Goal: Information Seeking & Learning: Compare options

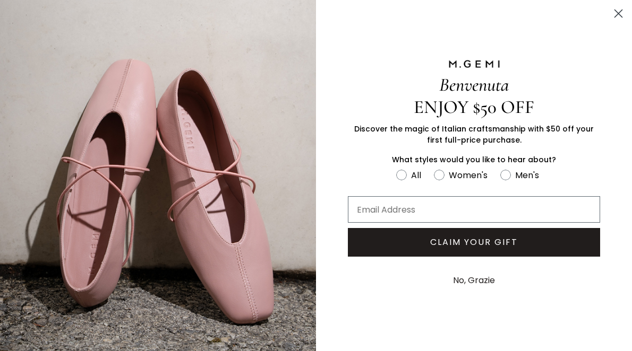
click at [617, 13] on icon "Close dialog" at bounding box center [618, 13] width 7 height 7
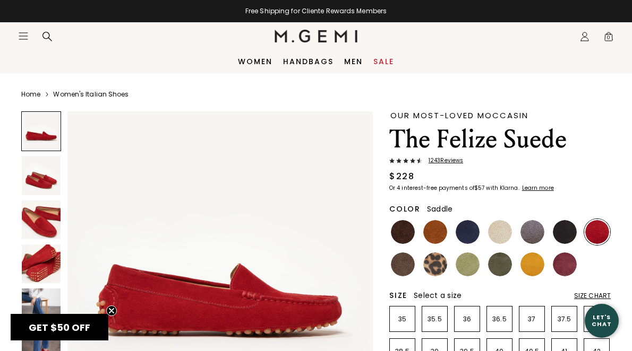
click at [438, 228] on img at bounding box center [435, 232] width 24 height 24
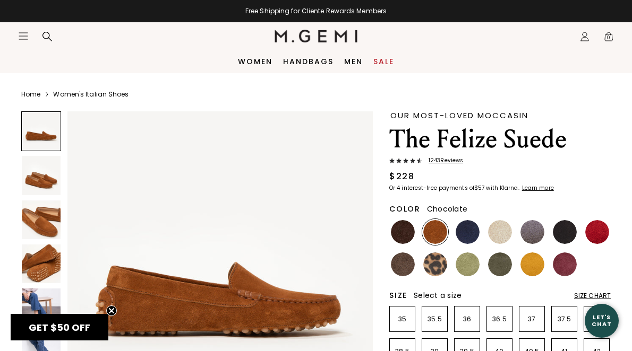
click at [407, 232] on img at bounding box center [403, 232] width 24 height 24
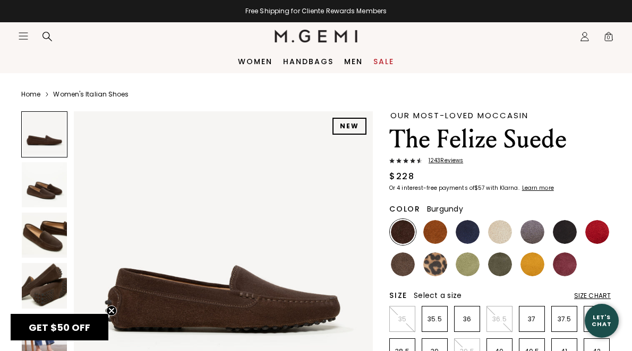
click at [573, 261] on img at bounding box center [564, 265] width 24 height 24
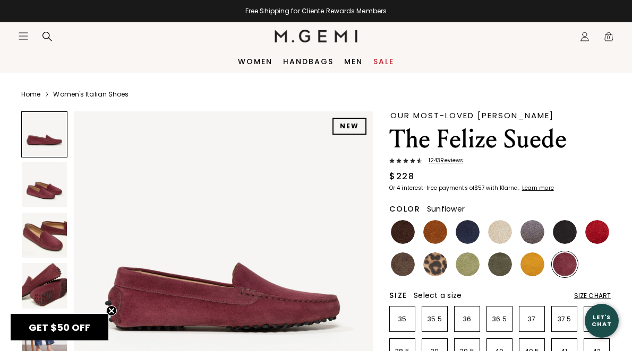
click at [534, 265] on img at bounding box center [532, 265] width 24 height 24
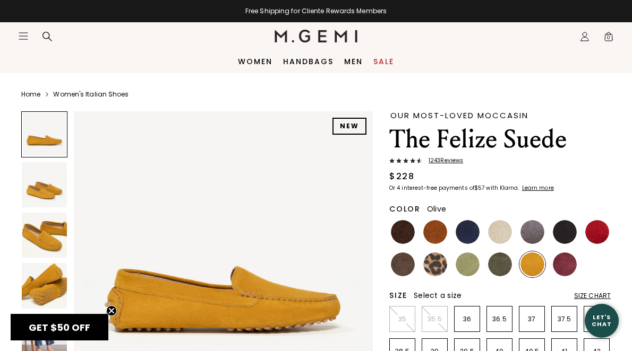
click at [501, 264] on img at bounding box center [500, 265] width 24 height 24
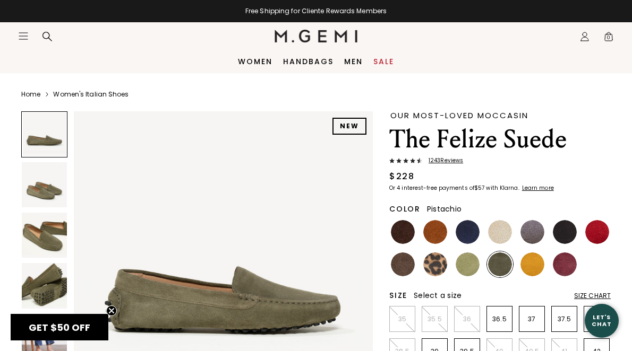
click at [473, 264] on img at bounding box center [467, 265] width 24 height 24
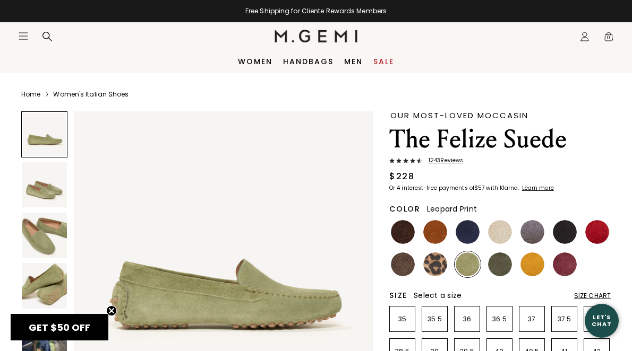
click at [441, 264] on img at bounding box center [435, 265] width 24 height 24
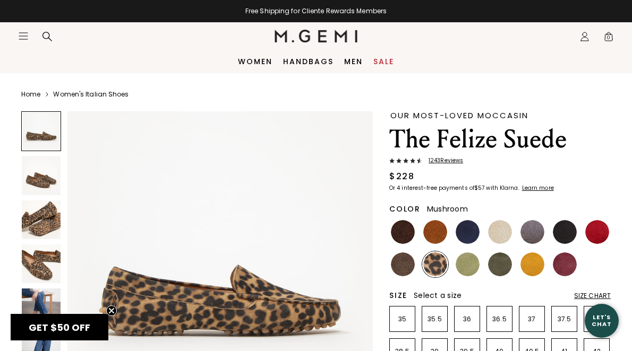
click at [407, 265] on img at bounding box center [403, 265] width 24 height 24
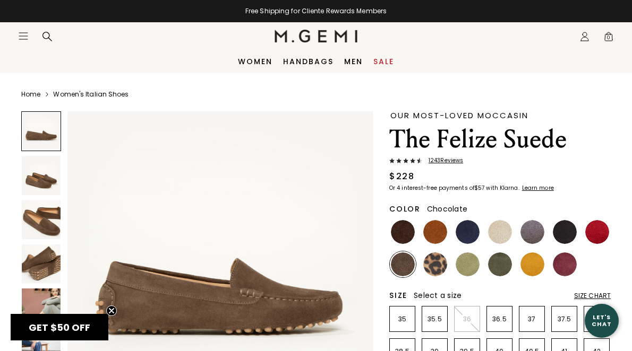
click at [407, 235] on img at bounding box center [403, 232] width 24 height 24
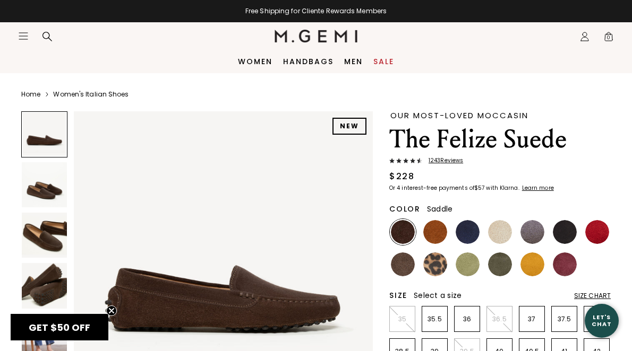
click at [435, 229] on img at bounding box center [435, 232] width 24 height 24
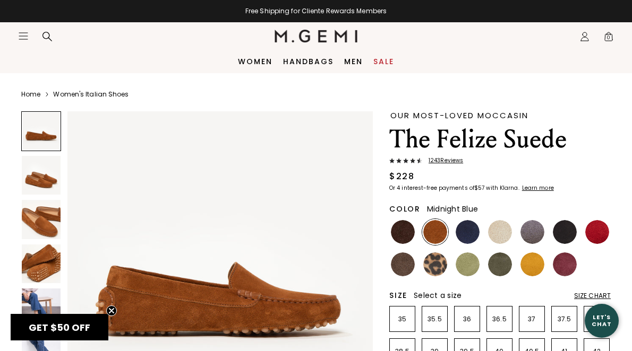
click at [468, 230] on img at bounding box center [467, 232] width 24 height 24
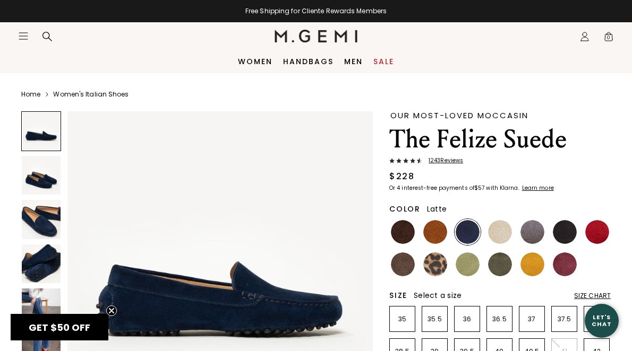
click at [502, 230] on img at bounding box center [500, 232] width 24 height 24
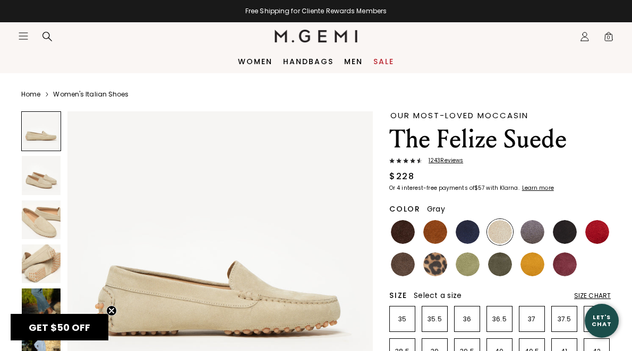
click at [531, 228] on img at bounding box center [532, 232] width 24 height 24
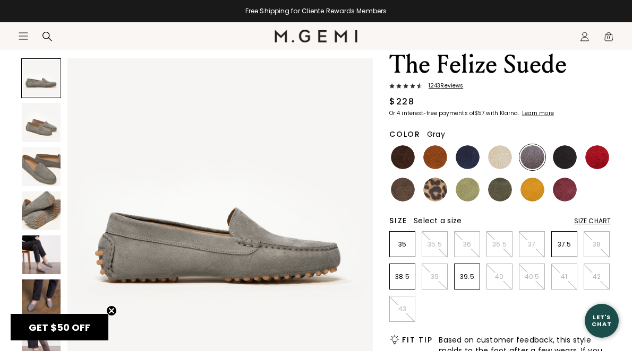
scroll to position [93, 0]
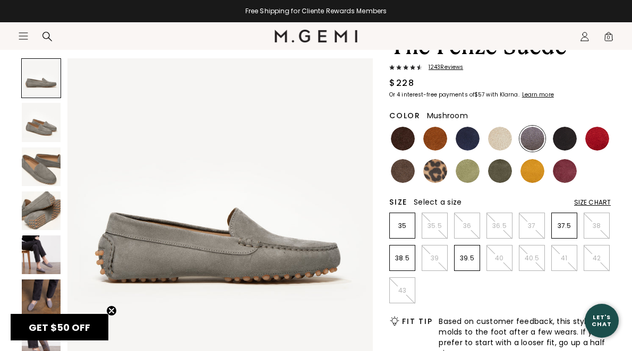
click at [404, 172] on img at bounding box center [403, 171] width 24 height 24
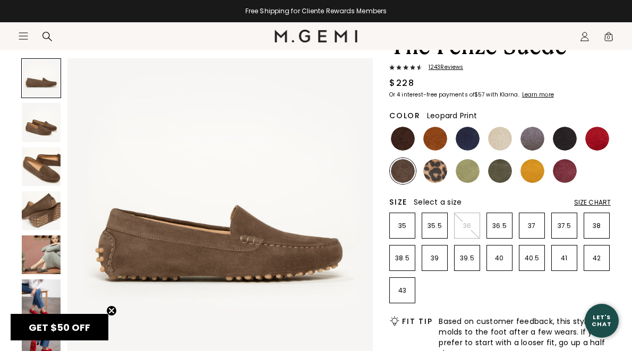
click at [429, 170] on img at bounding box center [435, 171] width 24 height 24
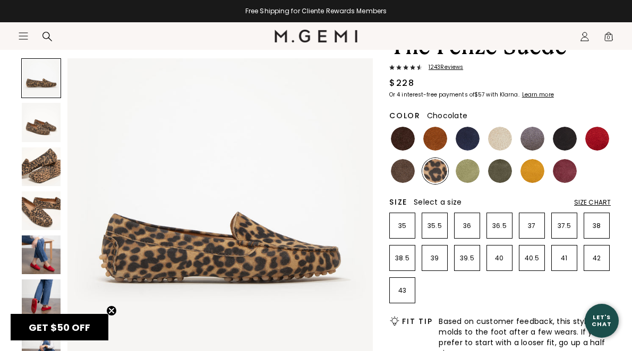
click at [400, 141] on img at bounding box center [403, 139] width 24 height 24
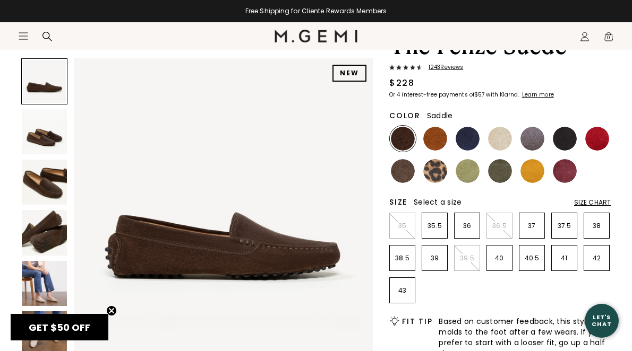
click at [435, 142] on img at bounding box center [435, 139] width 24 height 24
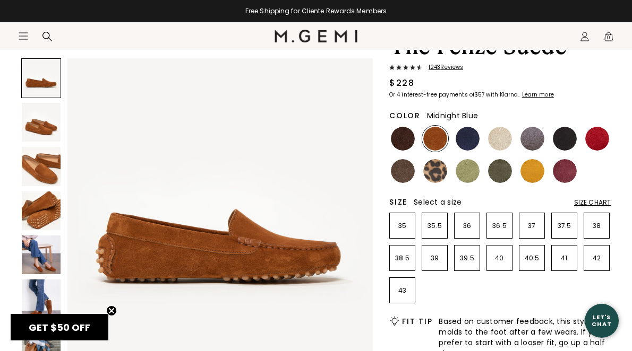
click at [466, 140] on img at bounding box center [467, 139] width 24 height 24
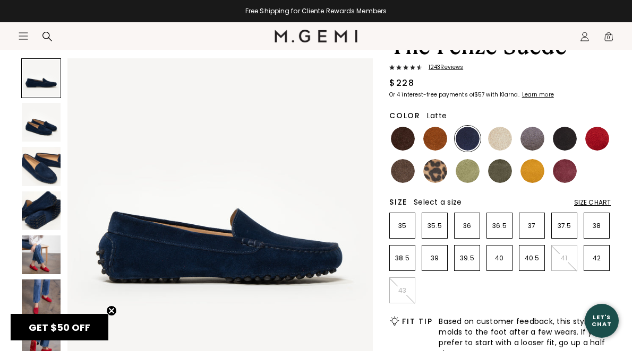
click at [503, 140] on img at bounding box center [500, 139] width 24 height 24
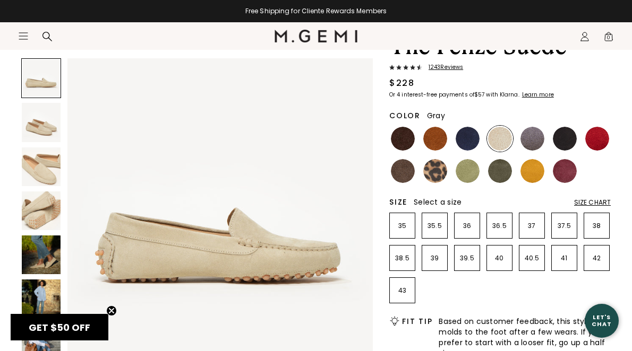
click at [531, 139] on img at bounding box center [532, 139] width 24 height 24
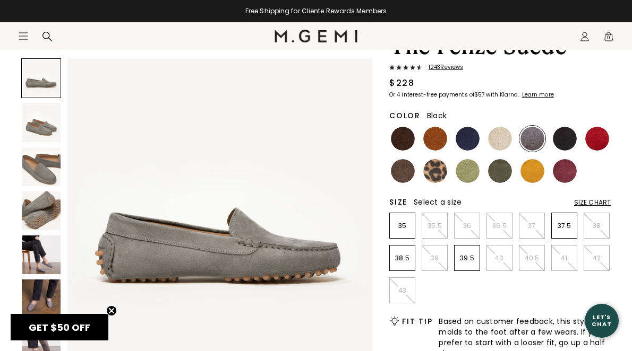
click at [564, 136] on img at bounding box center [564, 139] width 24 height 24
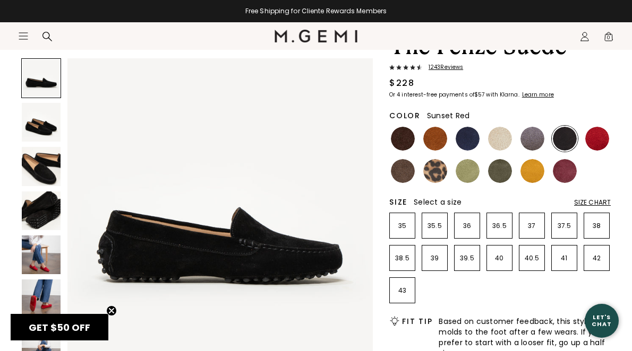
click at [590, 135] on img at bounding box center [597, 139] width 24 height 24
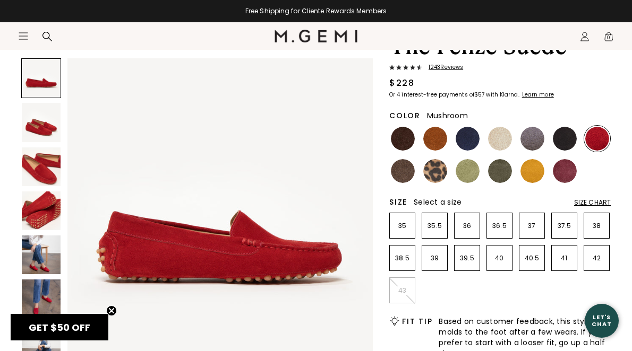
click at [392, 175] on img at bounding box center [403, 171] width 24 height 24
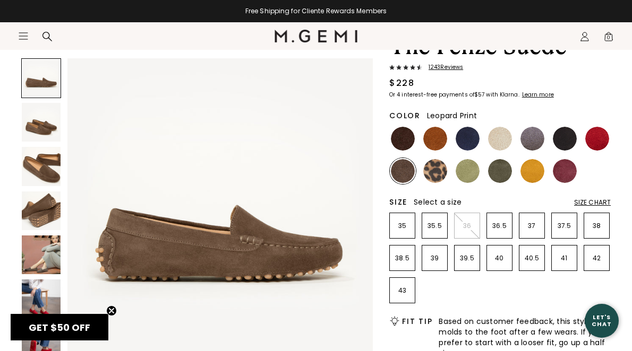
click at [433, 172] on img at bounding box center [435, 171] width 24 height 24
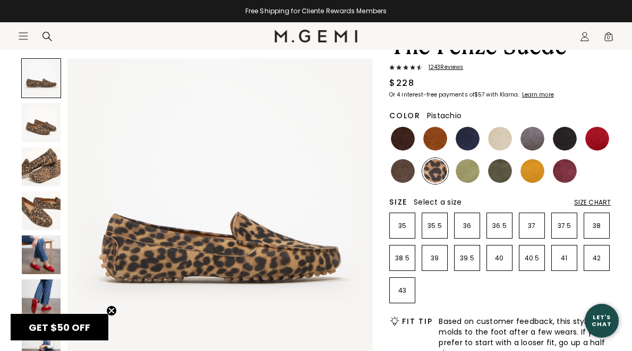
click at [469, 171] on img at bounding box center [467, 171] width 24 height 24
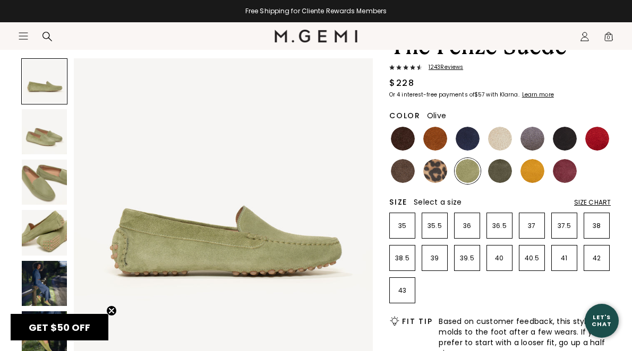
click at [495, 170] on img at bounding box center [500, 171] width 24 height 24
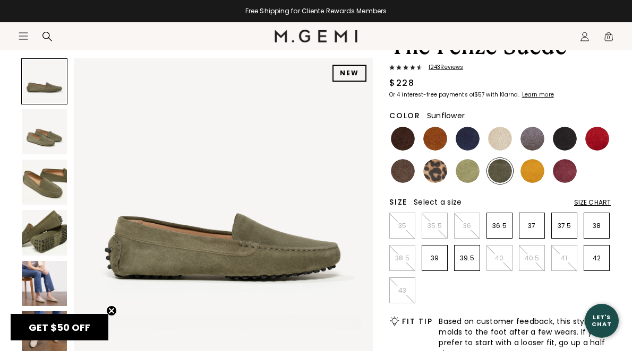
click at [533, 170] on img at bounding box center [532, 171] width 24 height 24
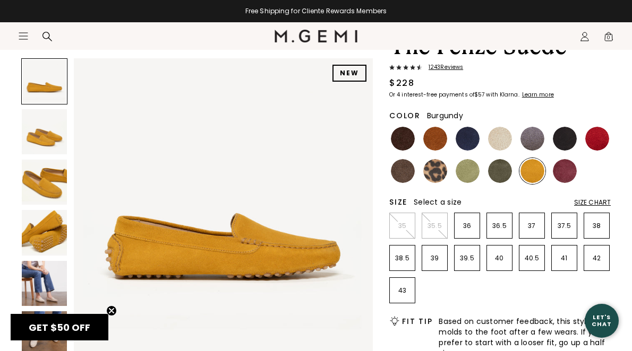
click at [566, 169] on img at bounding box center [564, 171] width 24 height 24
